Goal: Navigation & Orientation: Find specific page/section

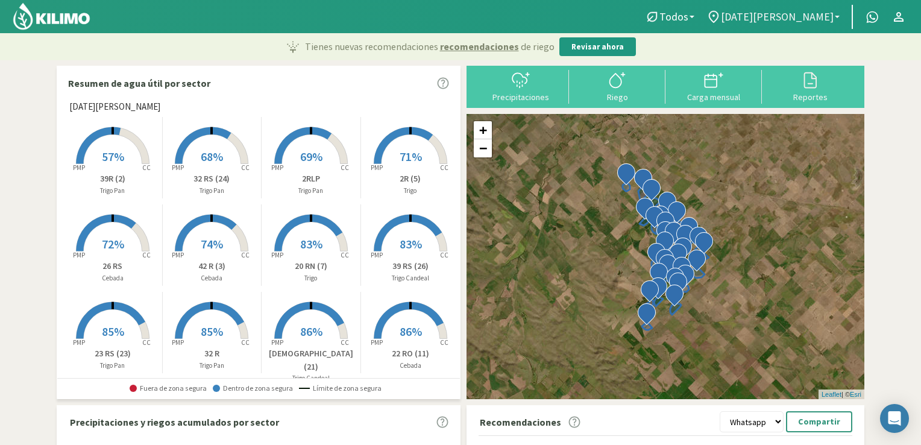
click at [827, 20] on span "[DATE][PERSON_NAME]" at bounding box center [777, 16] width 113 height 13
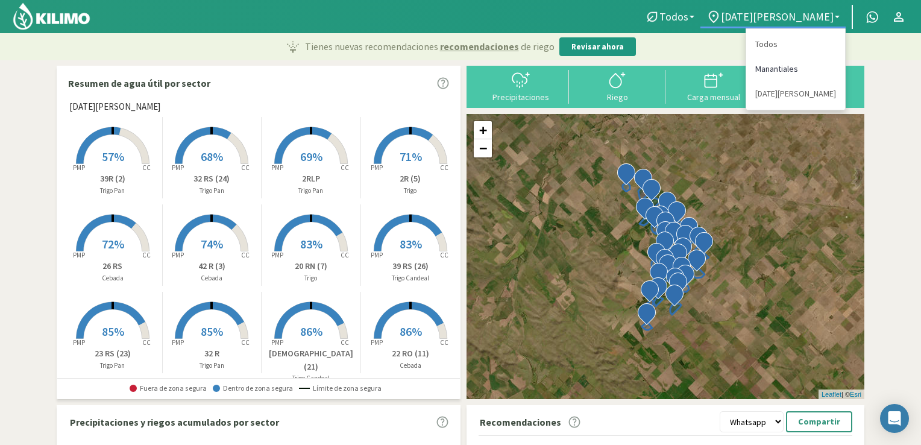
click at [769, 74] on link "Manantiales" at bounding box center [795, 69] width 99 height 25
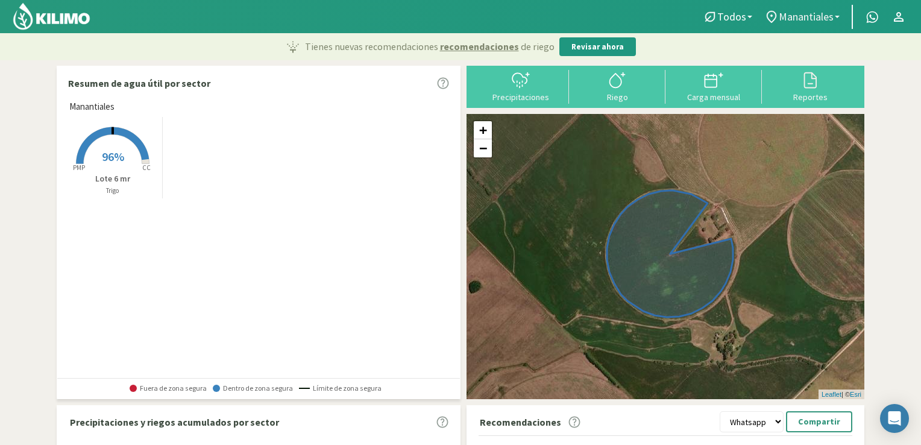
click at [832, 17] on span "Manantiales" at bounding box center [806, 16] width 55 height 13
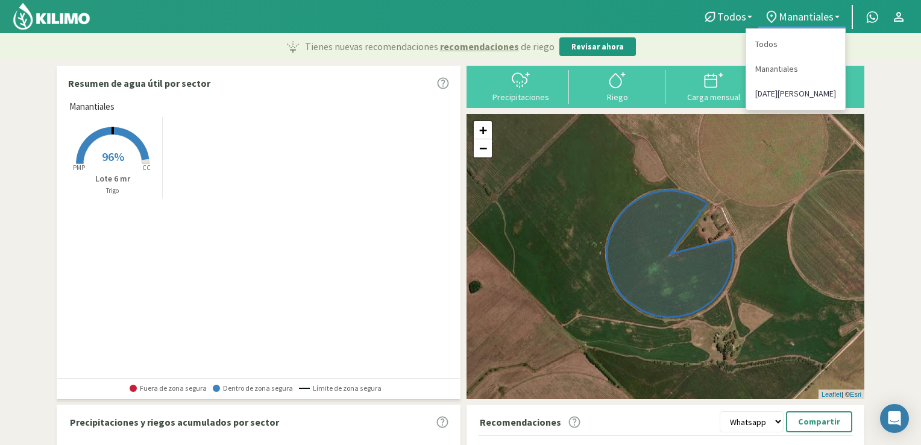
click at [789, 95] on link "[DATE][PERSON_NAME]" at bounding box center [795, 93] width 99 height 25
